Goal: Information Seeking & Learning: Learn about a topic

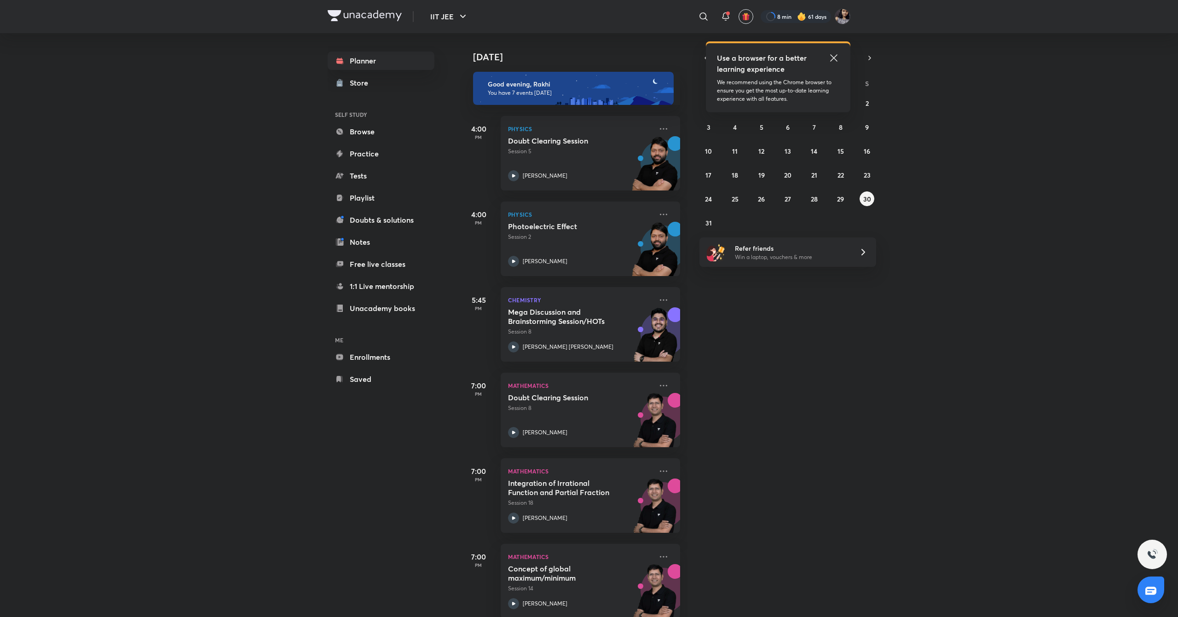
click at [832, 56] on icon at bounding box center [833, 57] width 11 height 11
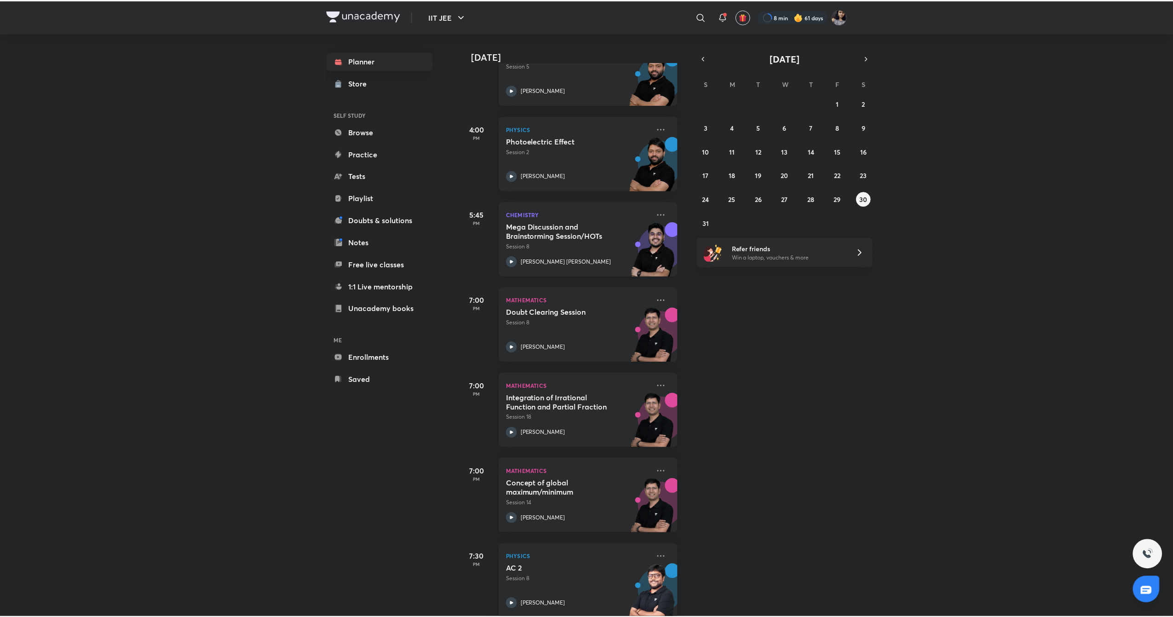
scroll to position [91, 0]
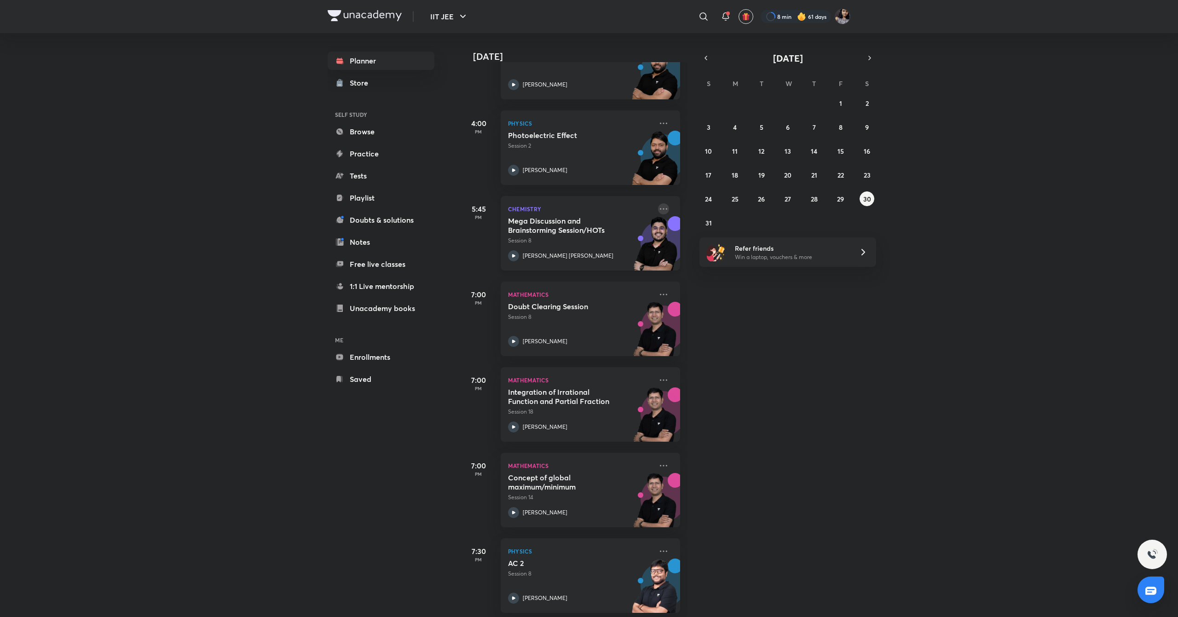
click at [658, 204] on icon at bounding box center [663, 208] width 11 height 11
click at [731, 249] on p "Go to course page" at bounding box center [724, 250] width 63 height 10
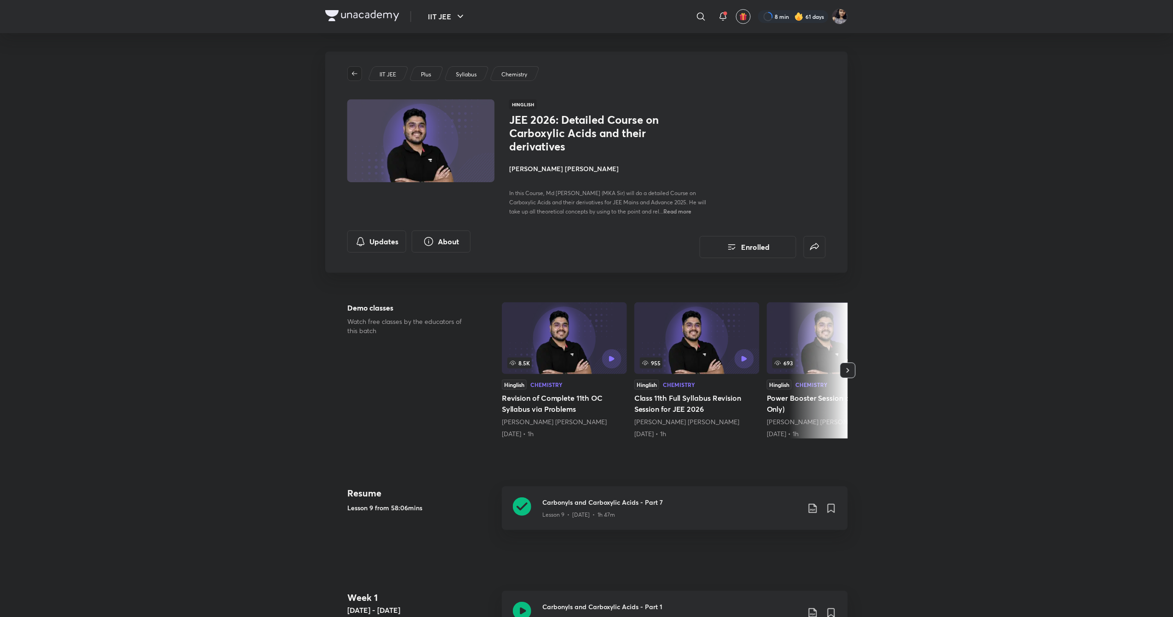
click at [355, 70] on icon "button" at bounding box center [354, 73] width 7 height 7
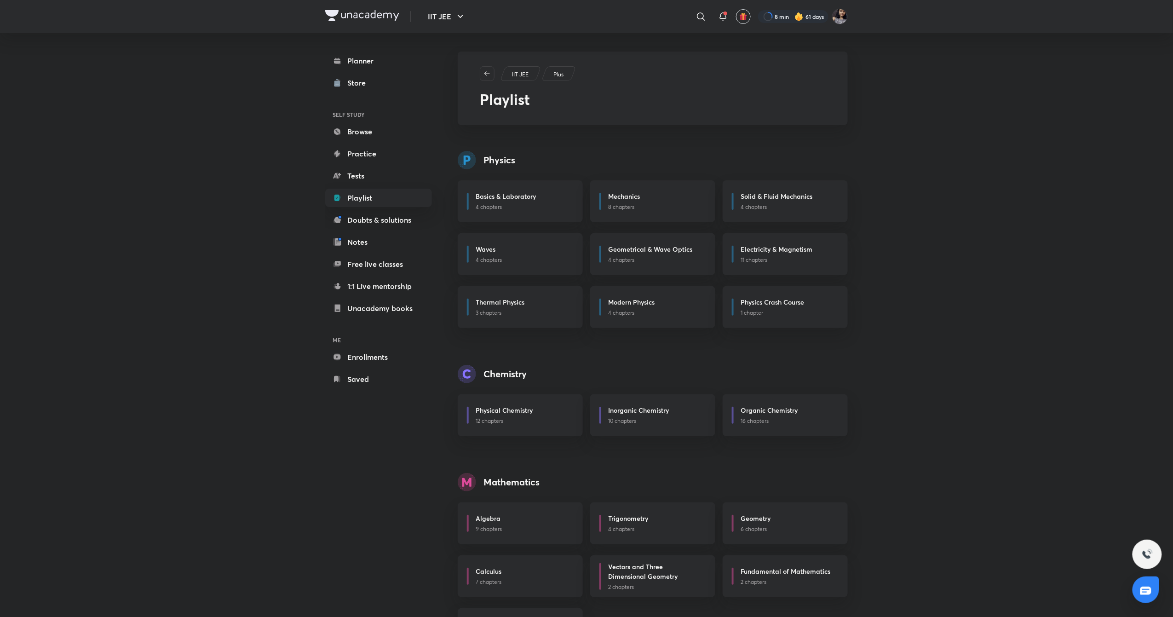
scroll to position [50, 0]
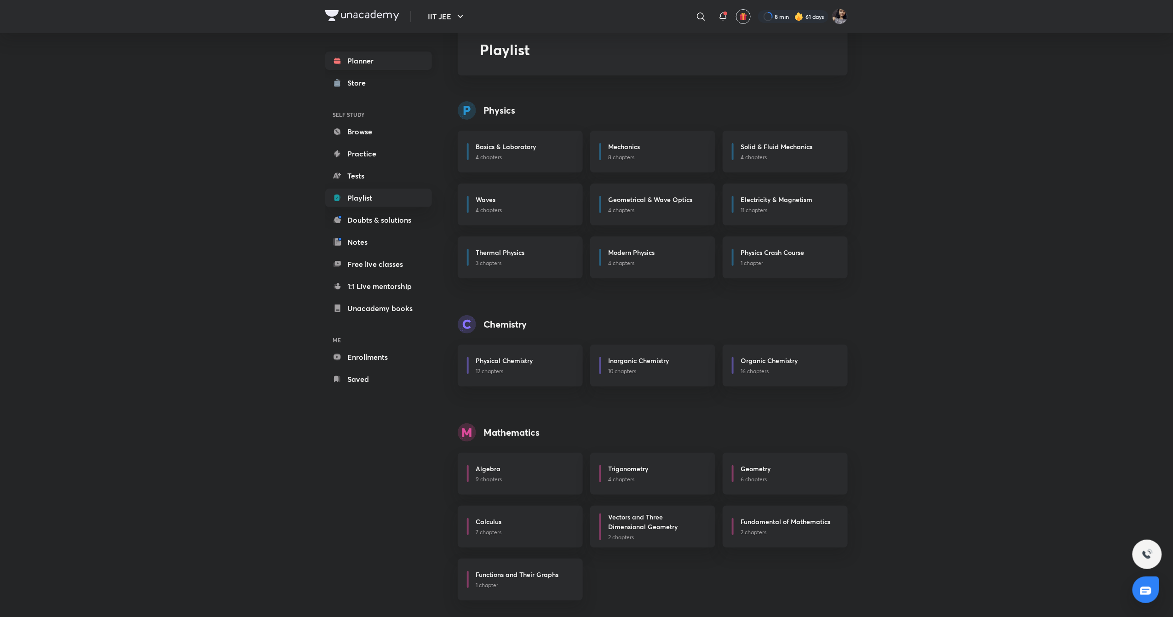
click at [357, 63] on link "Planner" at bounding box center [378, 61] width 107 height 18
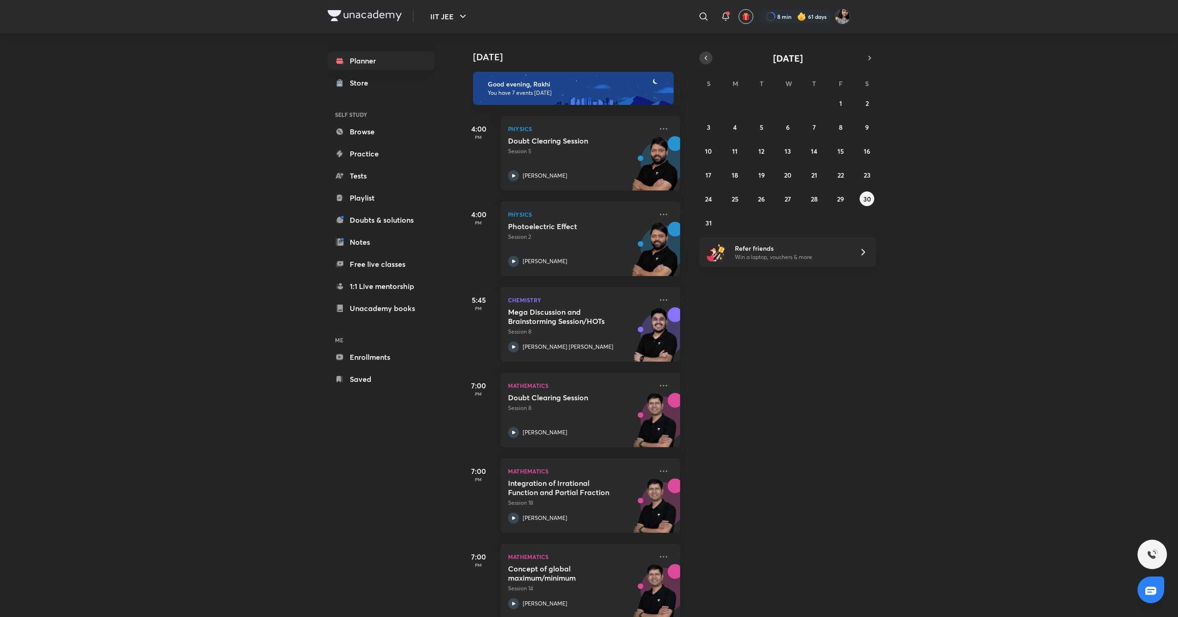
click at [709, 58] on button "button" at bounding box center [705, 58] width 13 height 13
click at [792, 200] on button "30" at bounding box center [787, 198] width 15 height 15
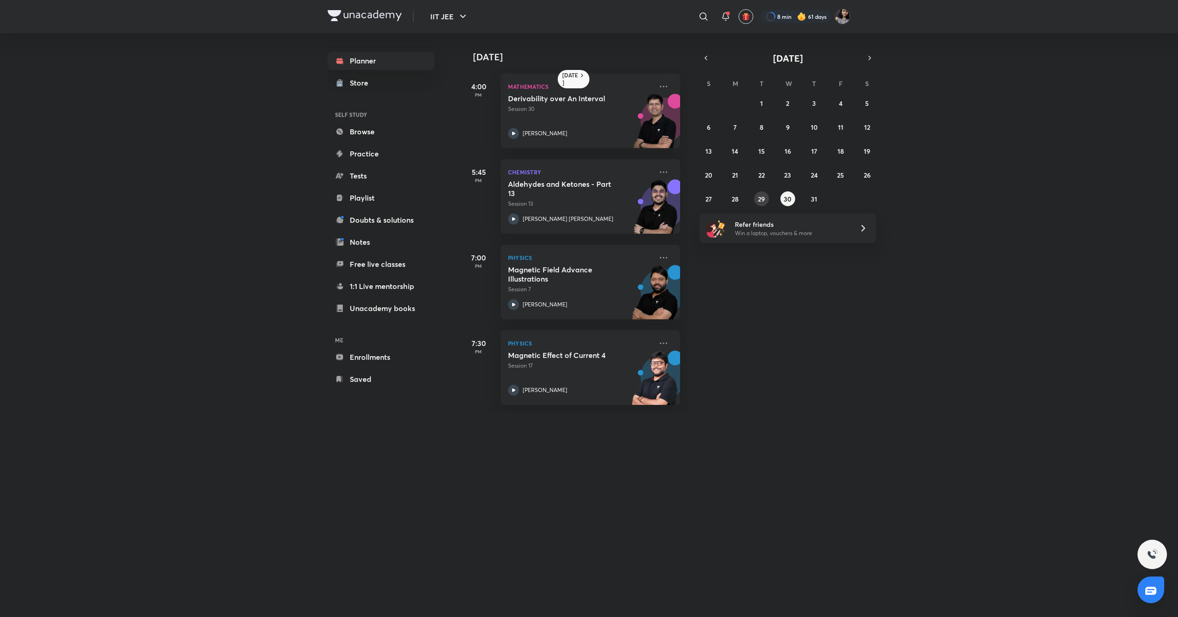
click at [758, 201] on abbr "29" at bounding box center [761, 199] width 7 height 9
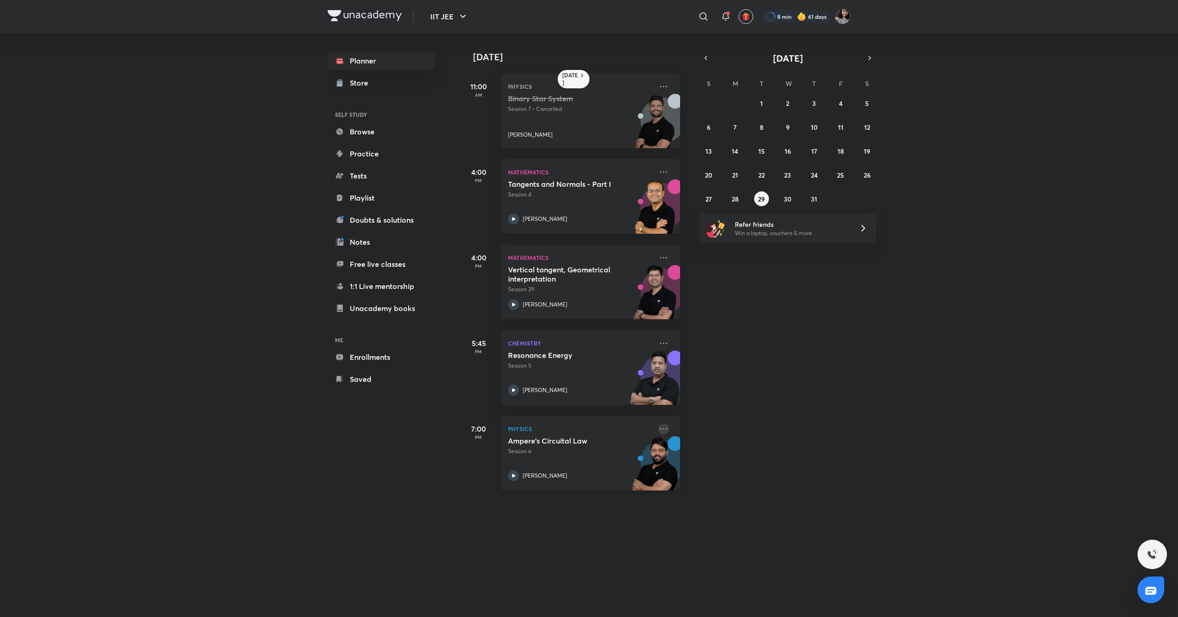
click at [658, 429] on icon at bounding box center [663, 428] width 11 height 11
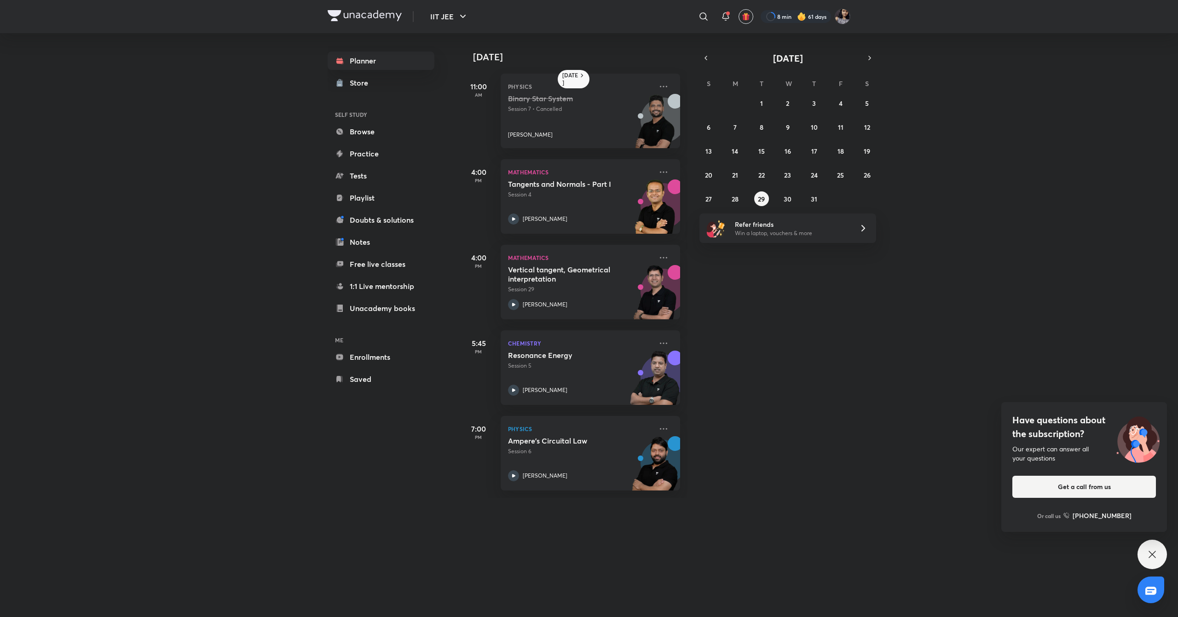
click at [893, 268] on div "[DATE] 11:00 AM Physics Binary Star System Session 7 • Cancelled [PERSON_NAME] …" at bounding box center [818, 265] width 716 height 465
click at [836, 150] on button "18" at bounding box center [840, 151] width 15 height 15
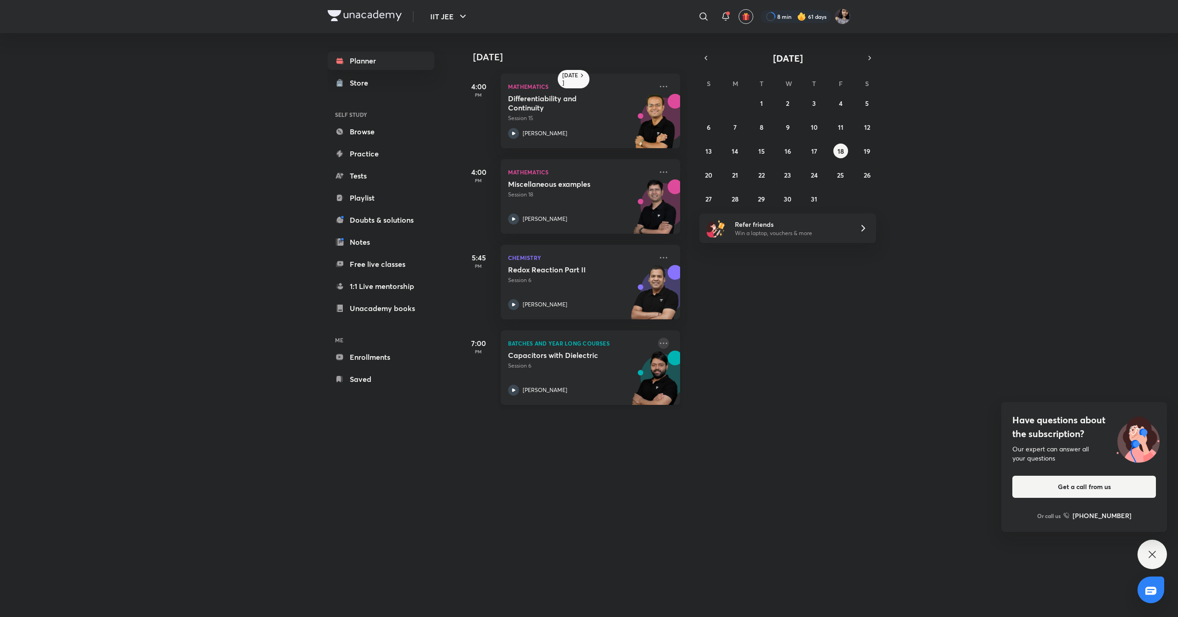
click at [658, 346] on icon at bounding box center [663, 343] width 11 height 11
click at [720, 427] on p "Go to course page" at bounding box center [724, 428] width 63 height 10
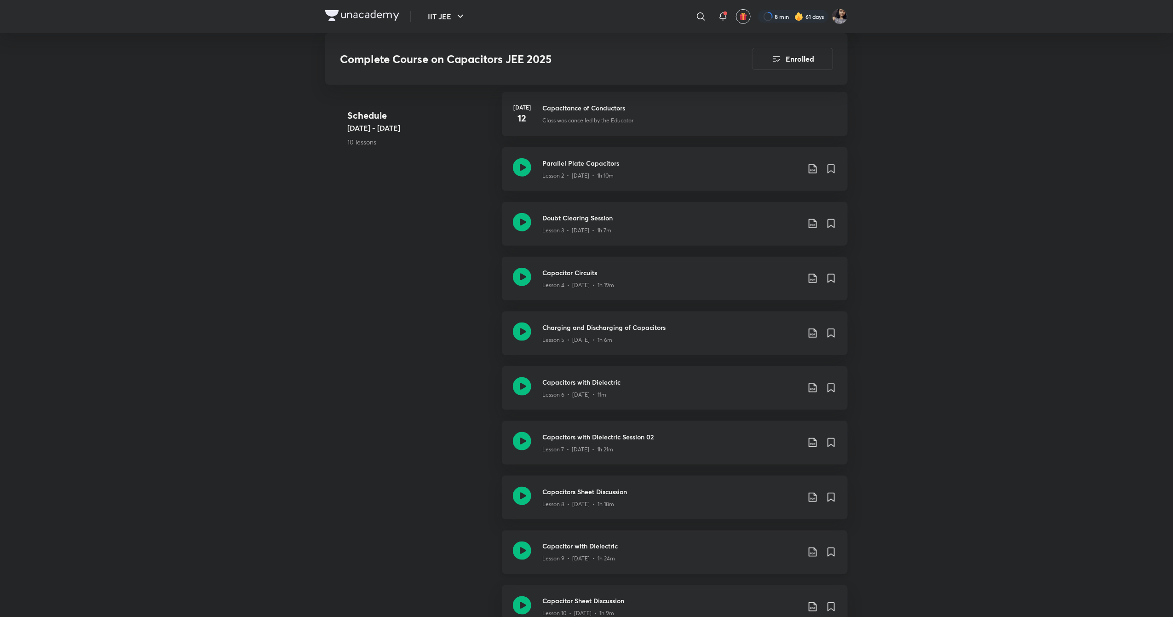
scroll to position [433, 0]
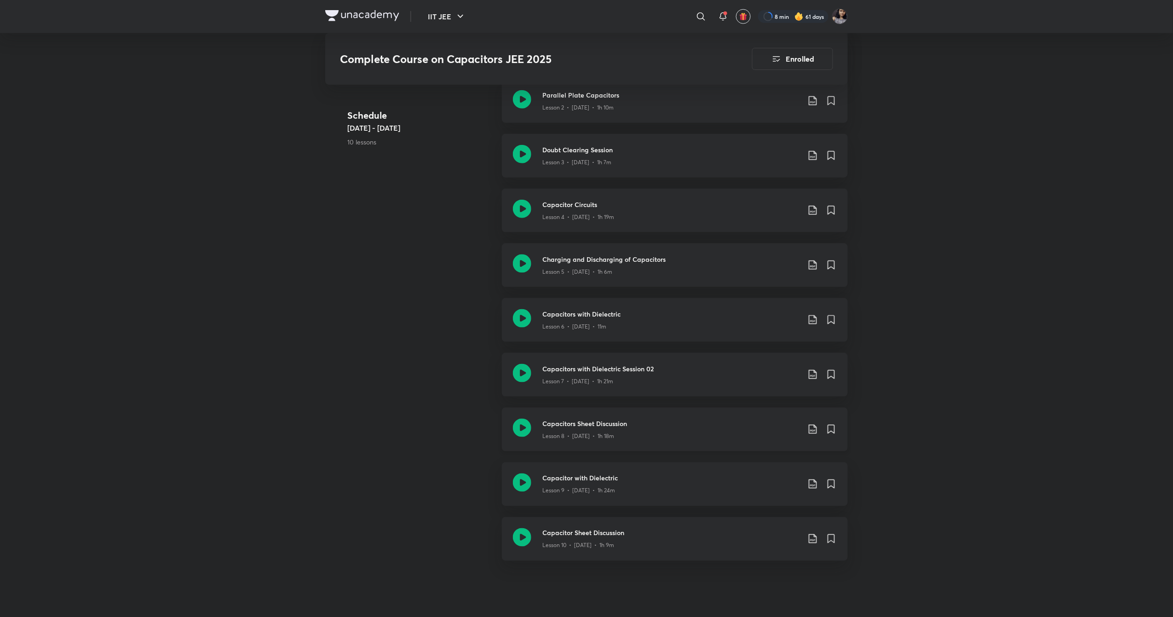
click at [521, 422] on icon at bounding box center [522, 428] width 18 height 18
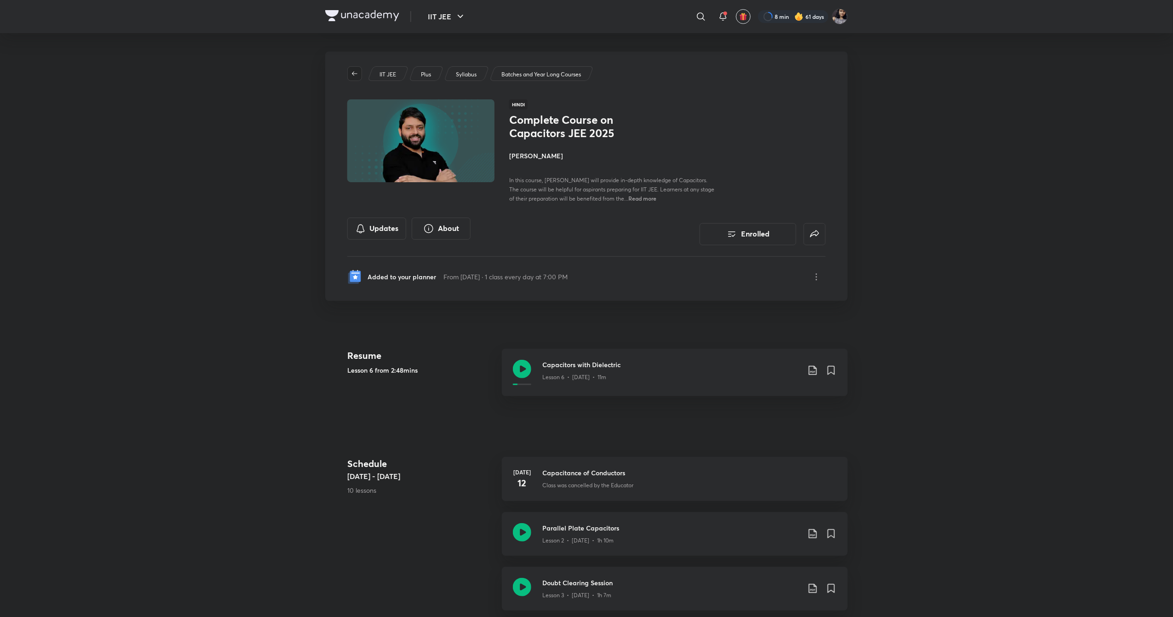
click at [351, 68] on button "button" at bounding box center [354, 73] width 15 height 15
click at [359, 76] on span "button" at bounding box center [355, 73] width 14 height 7
